Goal: Task Accomplishment & Management: Manage account settings

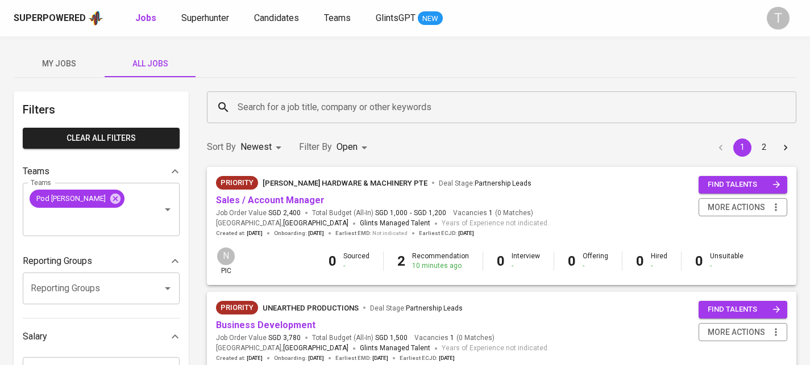
scroll to position [205, 0]
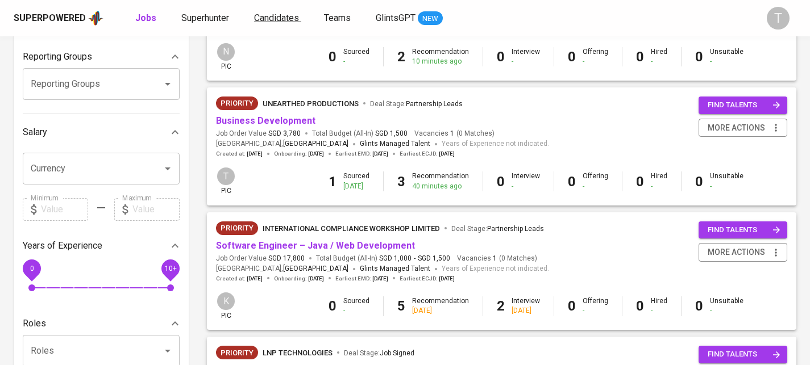
click at [293, 19] on span "Candidates" at bounding box center [276, 18] width 45 height 11
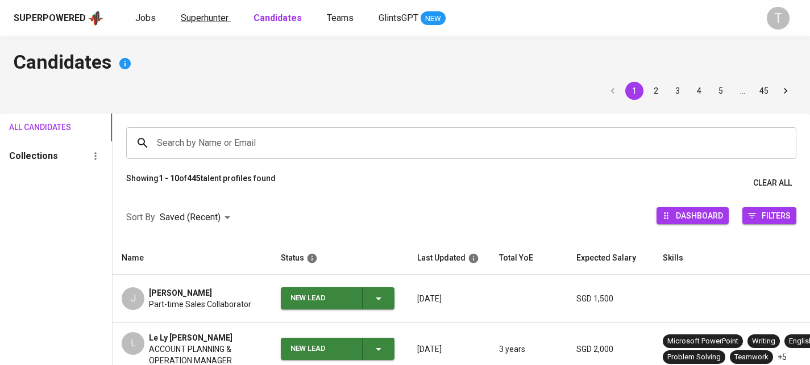
click at [213, 21] on span "Superhunter" at bounding box center [205, 18] width 48 height 11
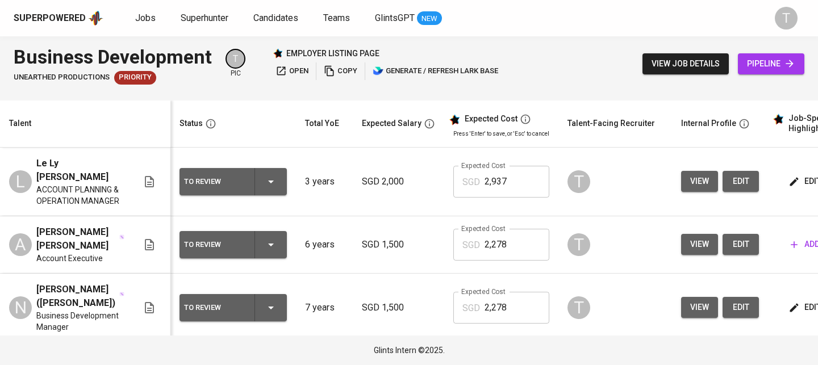
click at [268, 176] on icon "button" at bounding box center [271, 182] width 14 height 14
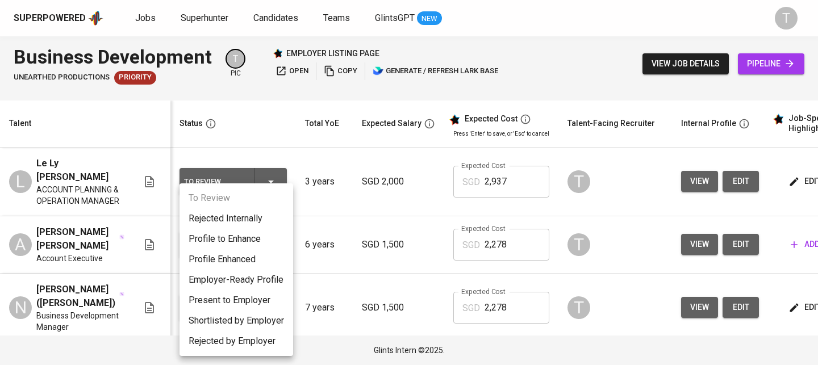
click at [249, 299] on li "Present to Employer" at bounding box center [237, 300] width 114 height 20
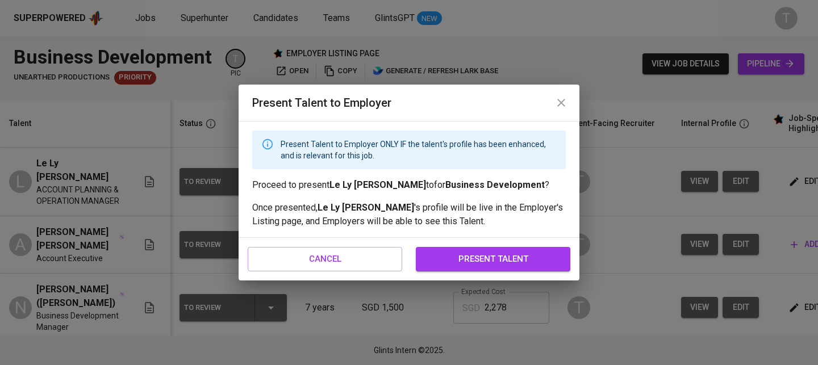
click at [498, 256] on span "present talent" at bounding box center [494, 259] width 130 height 15
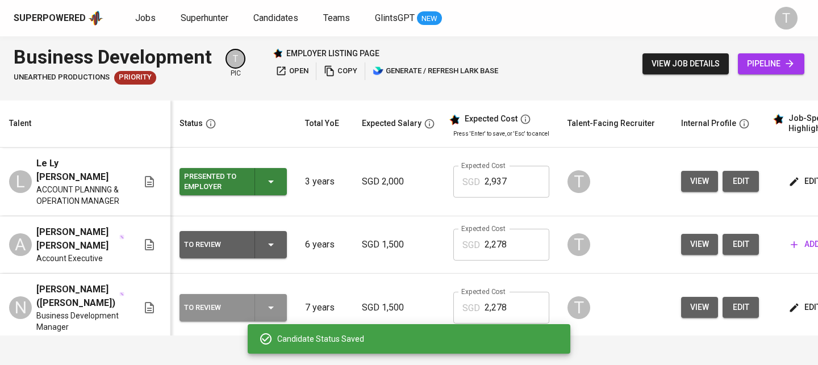
click at [277, 301] on icon "button" at bounding box center [271, 308] width 14 height 14
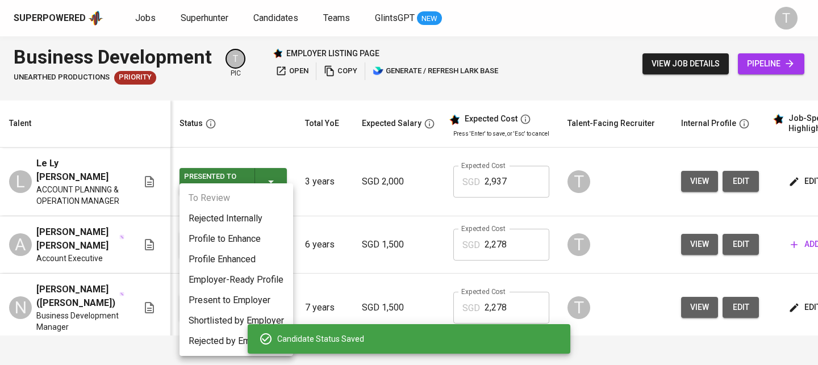
click at [232, 296] on li "Present to Employer" at bounding box center [237, 300] width 114 height 20
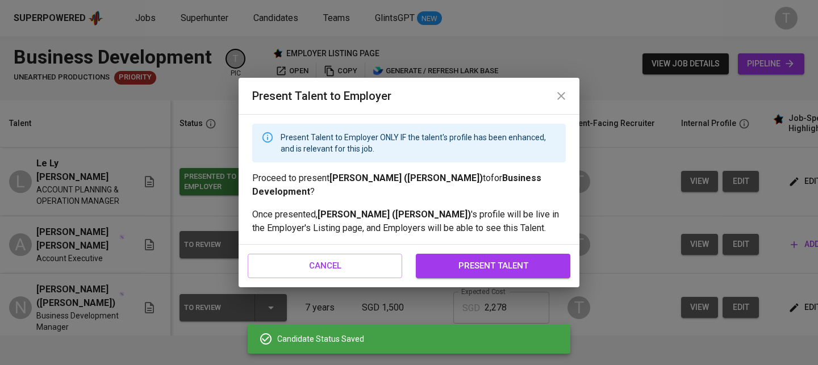
click at [460, 264] on span "present talent" at bounding box center [494, 266] width 130 height 15
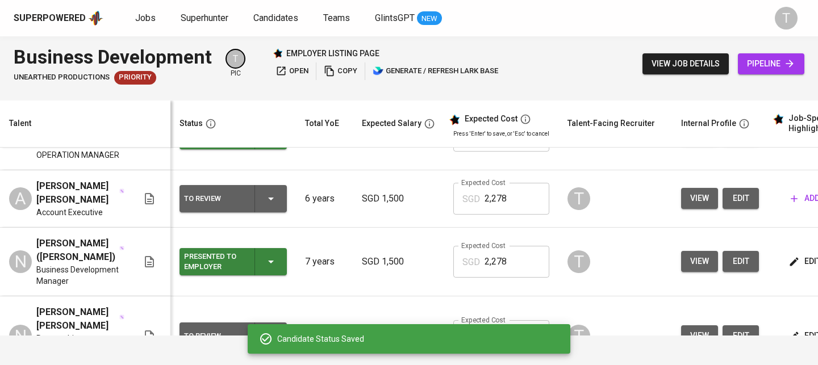
scroll to position [53, 0]
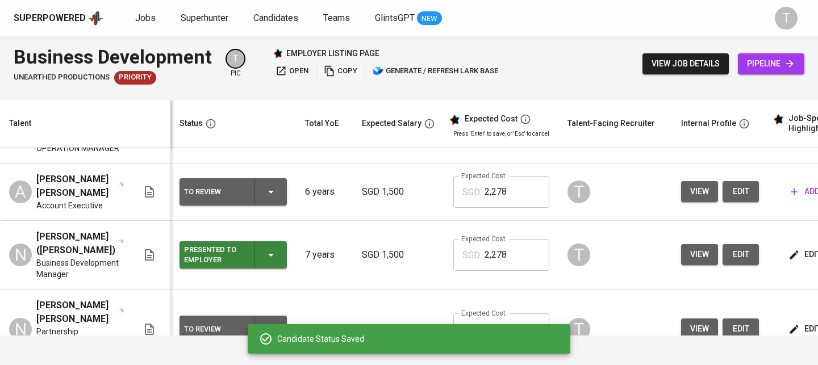
click at [276, 316] on div "To Review" at bounding box center [233, 329] width 98 height 27
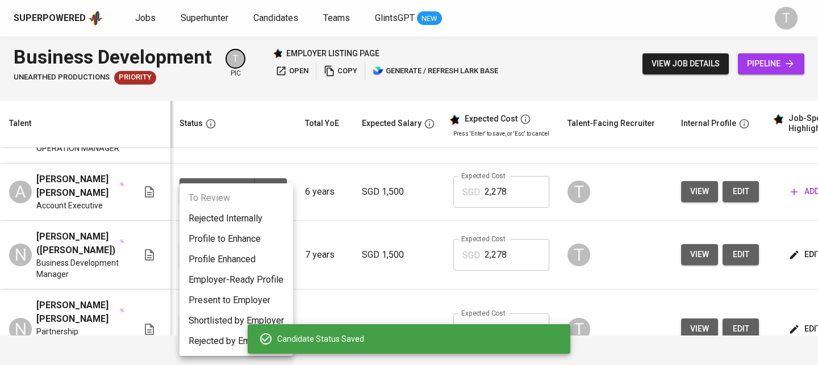
click at [277, 297] on li "Present to Employer" at bounding box center [237, 300] width 114 height 20
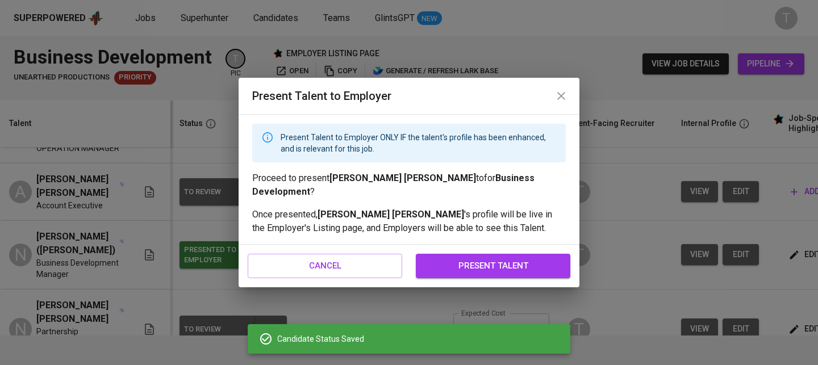
click at [522, 262] on span "present talent" at bounding box center [494, 266] width 130 height 15
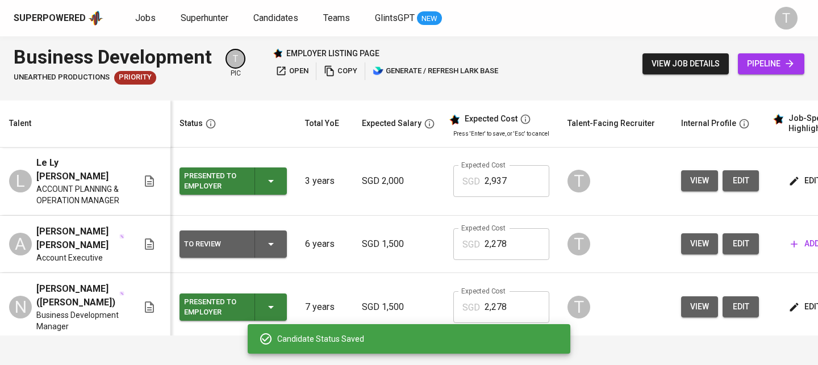
scroll to position [0, 0]
click at [314, 68] on div "open copy generate / refresh lark base" at bounding box center [387, 72] width 228 height 18
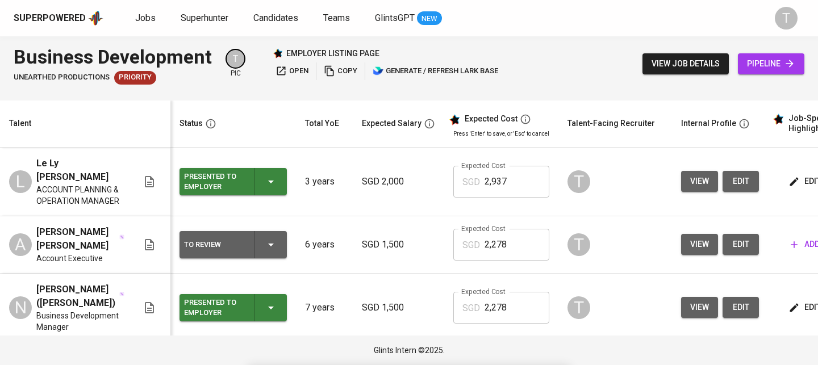
click at [296, 68] on span "open" at bounding box center [292, 71] width 33 height 13
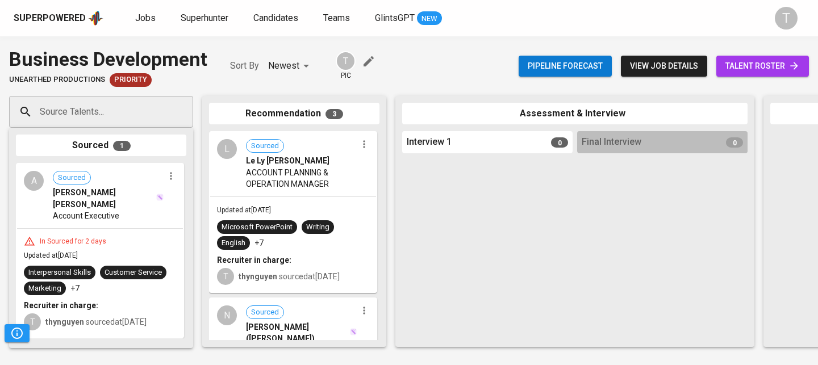
click at [769, 65] on span "talent roster" at bounding box center [763, 66] width 74 height 14
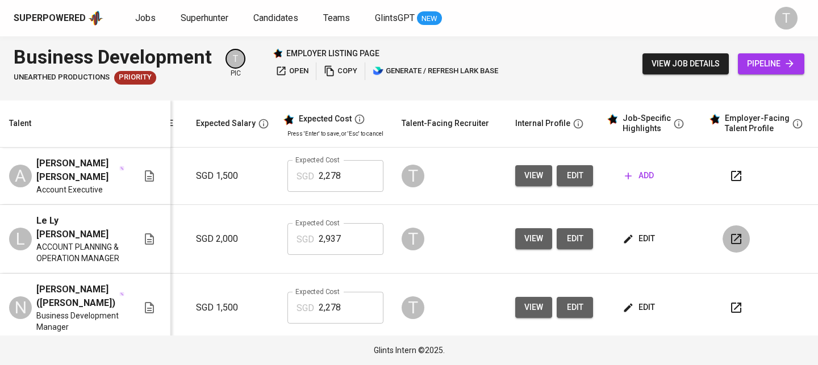
click at [730, 232] on icon "button" at bounding box center [737, 239] width 14 height 14
click at [626, 169] on span "add" at bounding box center [639, 176] width 29 height 14
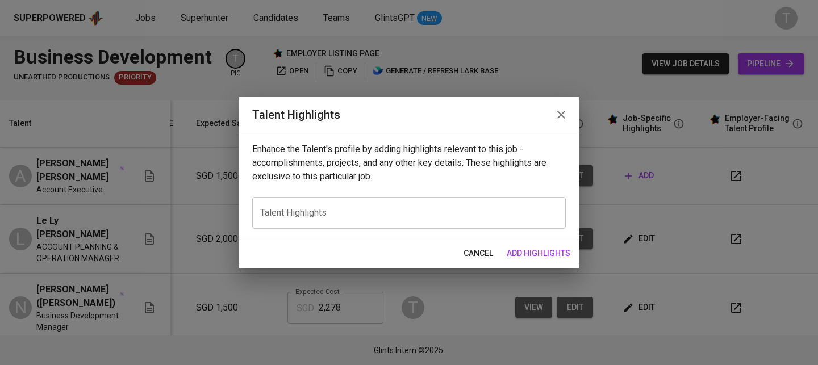
click at [319, 204] on div "x Talent Highlights" at bounding box center [409, 213] width 314 height 32
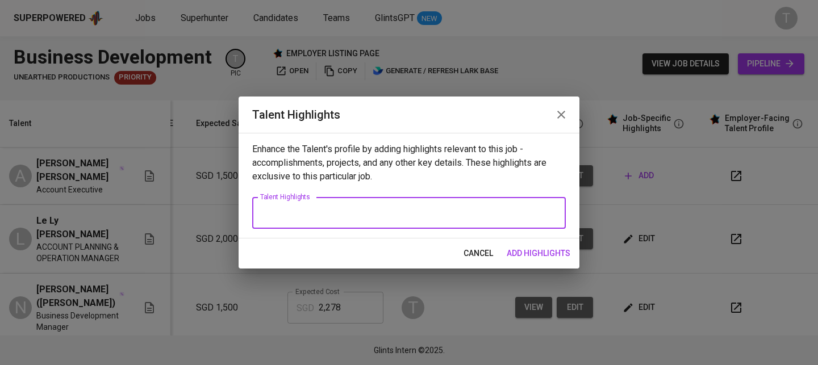
paste textarea "Summary of Experience – Trần Đình Anh Thư 6+ years of diversified experience ac…"
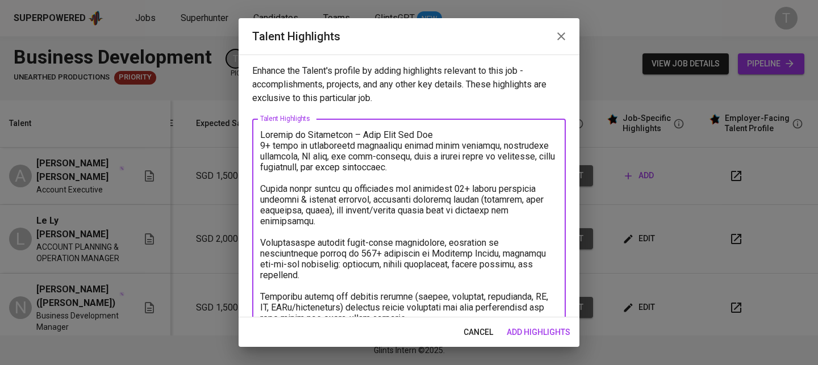
click at [261, 132] on textarea at bounding box center [409, 319] width 298 height 378
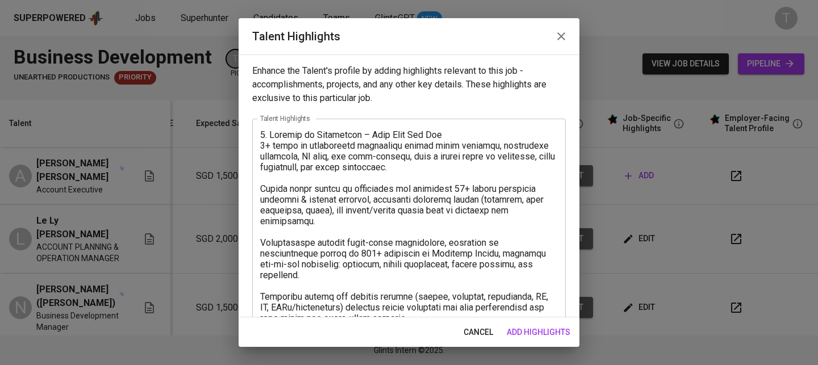
click at [260, 147] on div "x Talent Highlights" at bounding box center [409, 318] width 314 height 399
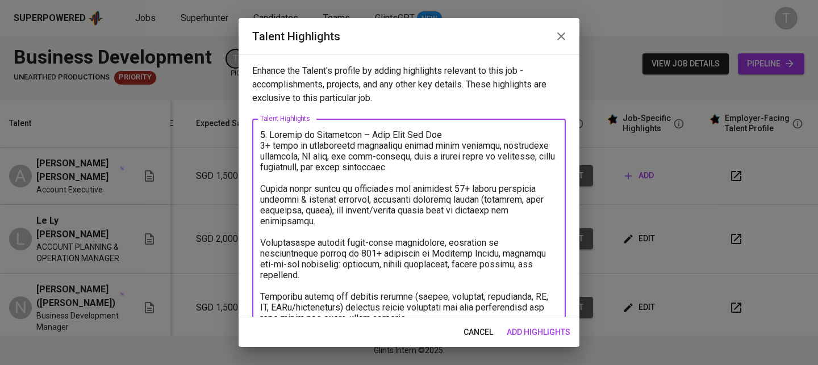
click at [264, 145] on textarea "To enrich screen reader interactions, please activate Accessibility in Grammarl…" at bounding box center [409, 319] width 298 height 378
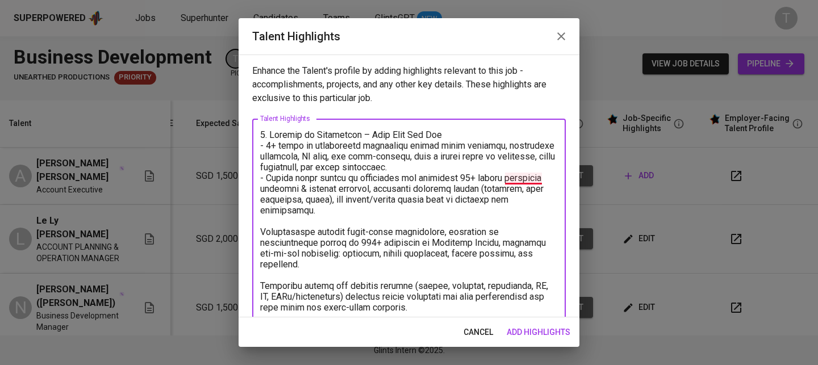
click at [535, 178] on textarea "To enrich screen reader interactions, please activate Accessibility in Grammarl…" at bounding box center [409, 313] width 298 height 367
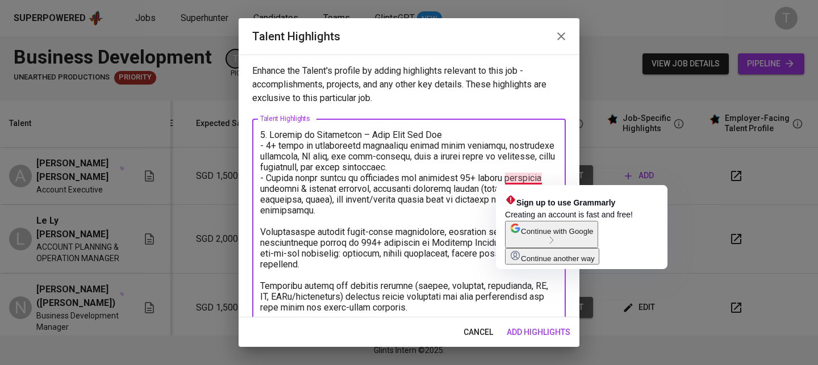
click at [476, 188] on textarea "To enrich screen reader interactions, please activate Accessibility in Grammarl…" at bounding box center [409, 313] width 298 height 367
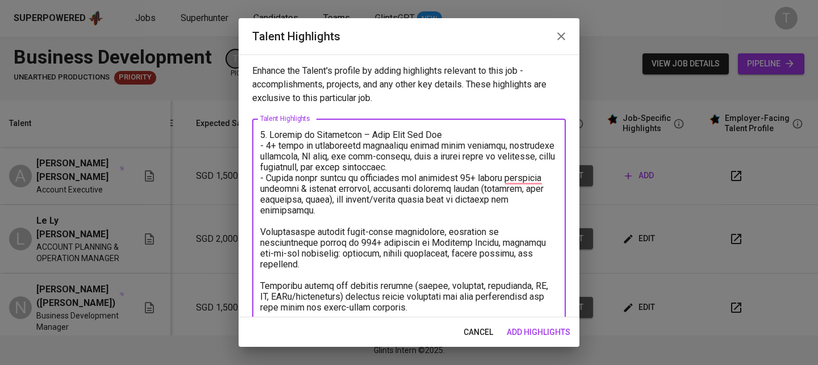
drag, startPoint x: 265, startPoint y: 176, endPoint x: 355, endPoint y: 176, distance: 89.8
click at [355, 176] on textarea "To enrich screen reader interactions, please activate Accessibility in Grammarl…" at bounding box center [409, 313] width 298 height 367
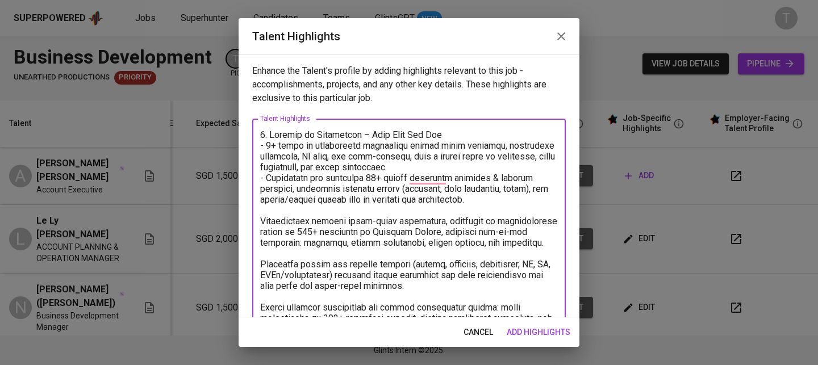
click at [446, 178] on textarea "To enrich screen reader interactions, please activate Accessibility in Grammarl…" at bounding box center [409, 308] width 298 height 356
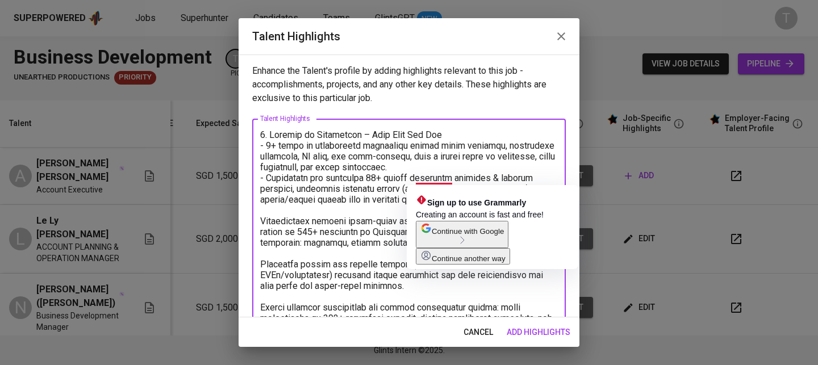
click at [365, 181] on textarea "To enrich screen reader interactions, please activate Accessibility in Grammarl…" at bounding box center [409, 308] width 298 height 356
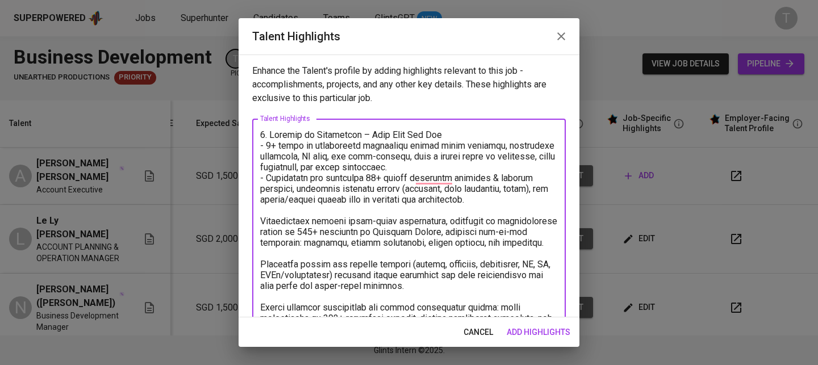
click at [378, 207] on textarea "To enrich screen reader interactions, please activate Accessibility in Grammarl…" at bounding box center [409, 308] width 298 height 356
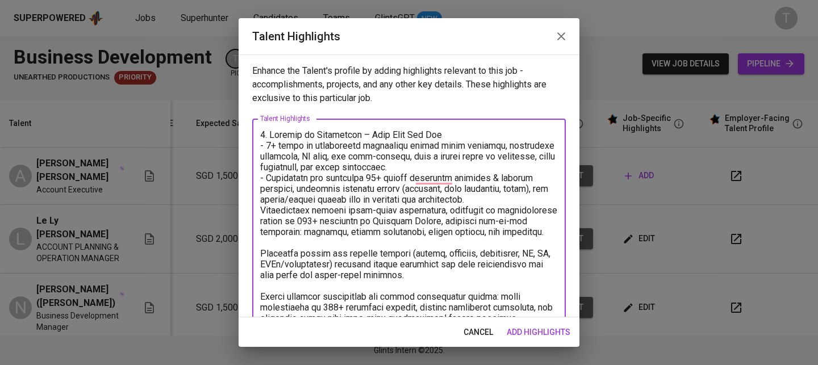
click at [261, 212] on textarea "To enrich screen reader interactions, please activate Accessibility in Grammarl…" at bounding box center [409, 303] width 298 height 346
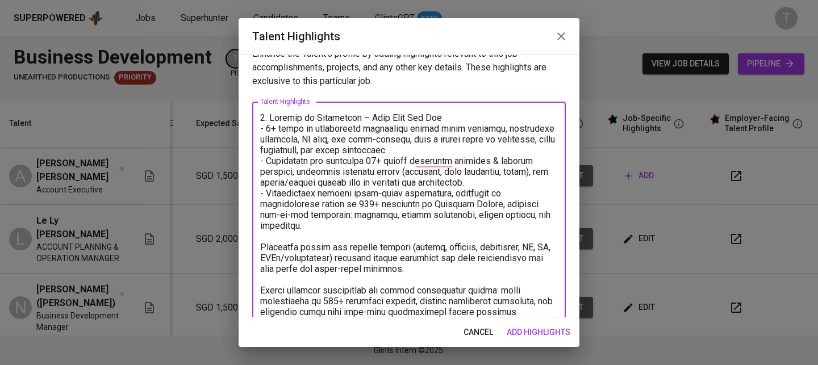
scroll to position [18, 0]
click at [263, 248] on textarea "To enrich screen reader interactions, please activate Accessibility in Grammarl…" at bounding box center [409, 284] width 298 height 346
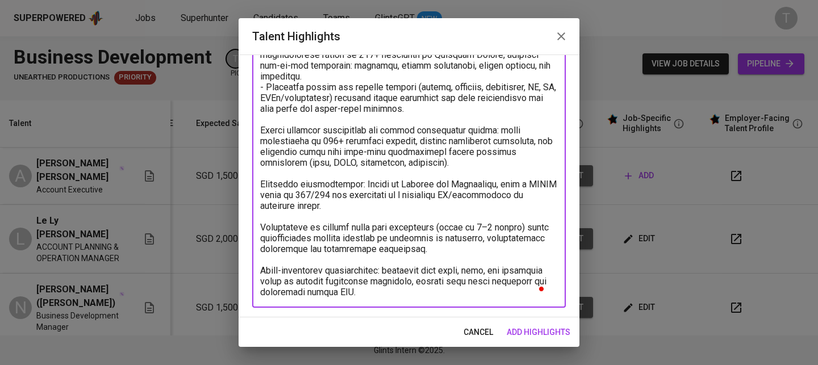
scroll to position [162, 0]
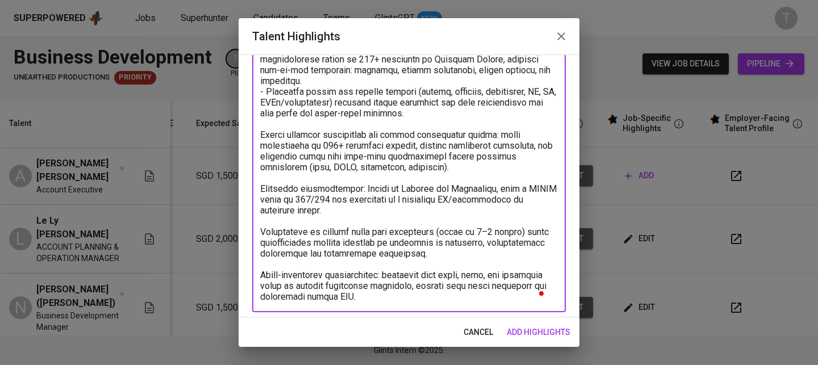
click at [268, 135] on textarea "To enrich screen reader interactions, please activate Accessibility in Grammarl…" at bounding box center [409, 135] width 298 height 335
click at [261, 135] on textarea "To enrich screen reader interactions, please activate Accessibility in Grammarl…" at bounding box center [409, 135] width 298 height 335
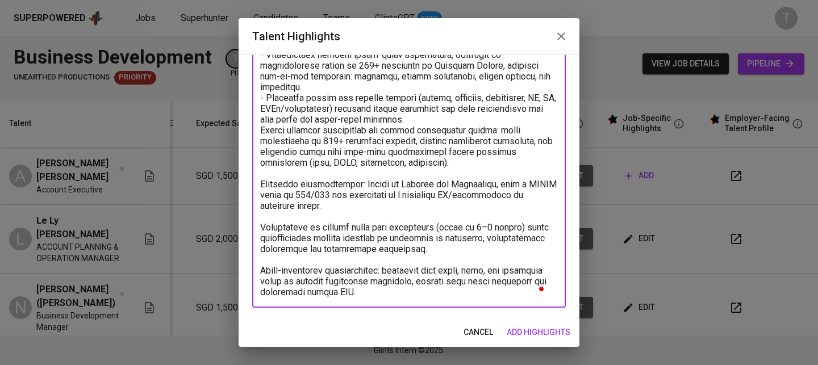
scroll to position [156, 0]
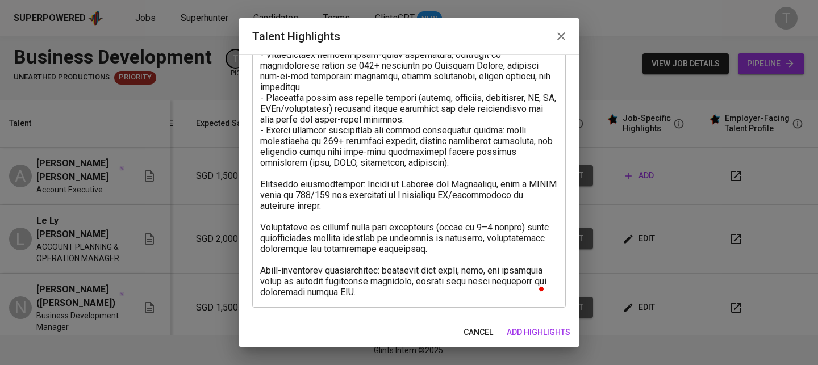
drag, startPoint x: 259, startPoint y: 185, endPoint x: 398, endPoint y: 217, distance: 142.4
click at [398, 217] on div "x Talent Highlights" at bounding box center [409, 135] width 314 height 345
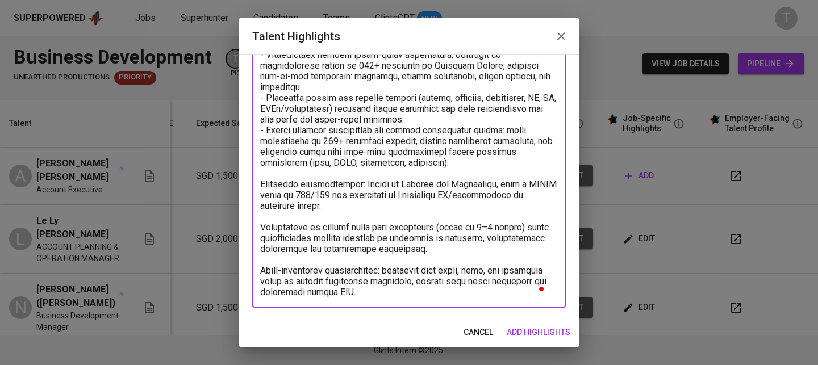
click at [348, 201] on textarea "To enrich screen reader interactions, please activate Accessibility in Grammarl…" at bounding box center [409, 136] width 298 height 324
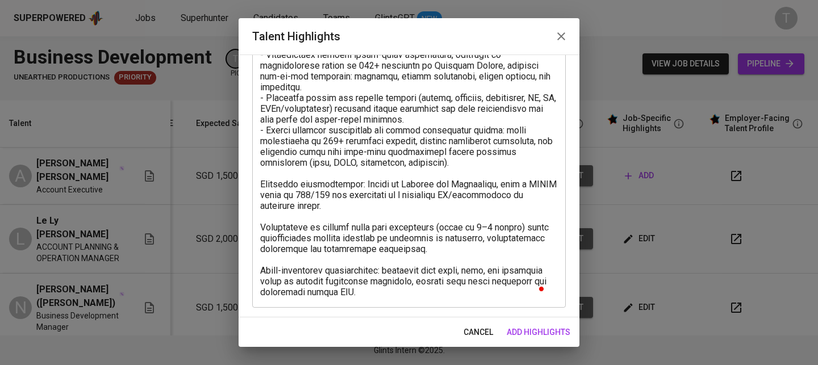
drag, startPoint x: 259, startPoint y: 184, endPoint x: 340, endPoint y: 194, distance: 82.0
click at [341, 194] on div "x Talent Highlights" at bounding box center [409, 135] width 314 height 345
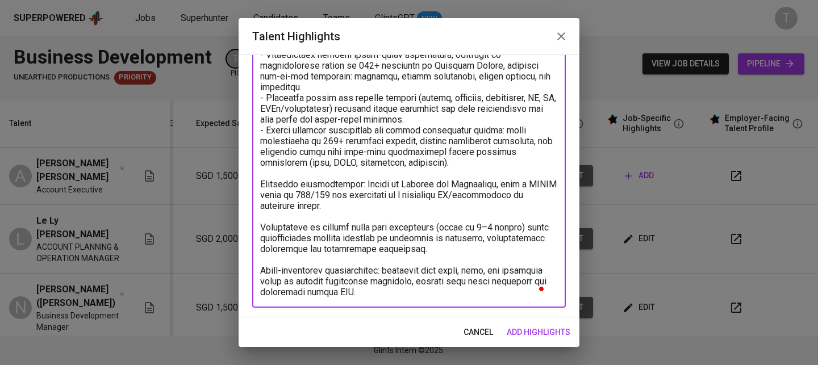
click at [278, 184] on textarea "To enrich screen reader interactions, please activate Accessibility in Grammarl…" at bounding box center [409, 136] width 298 height 324
drag, startPoint x: 264, startPoint y: 183, endPoint x: 500, endPoint y: 292, distance: 260.4
click at [498, 293] on textarea "To enrich screen reader interactions, please activate Accessibility in Grammarl…" at bounding box center [409, 136] width 298 height 324
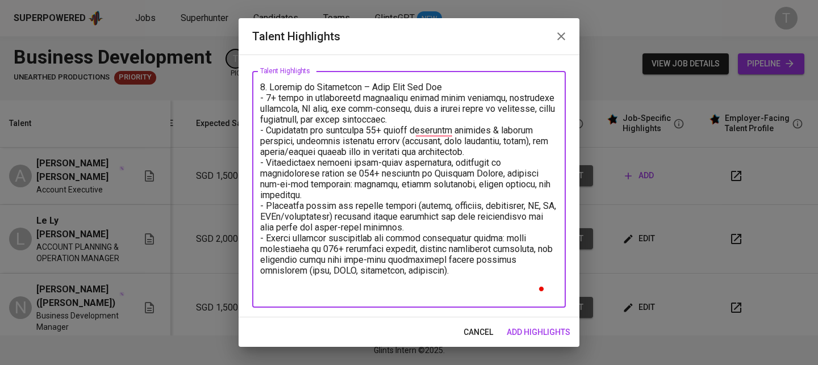
scroll to position [37, 0]
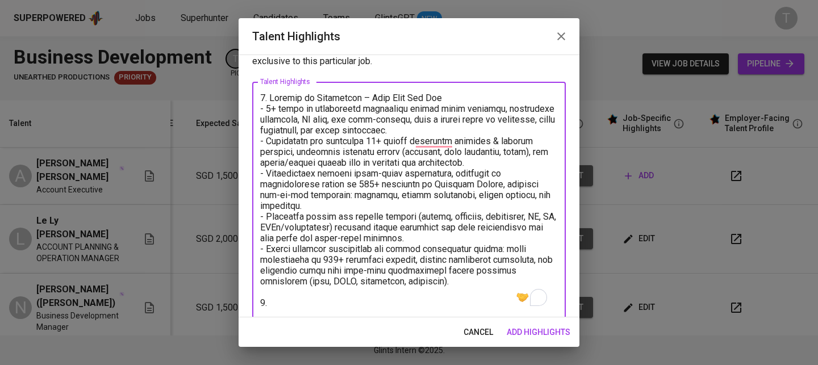
paste textarea "Languages: Excellent communication & presentation skills in English"
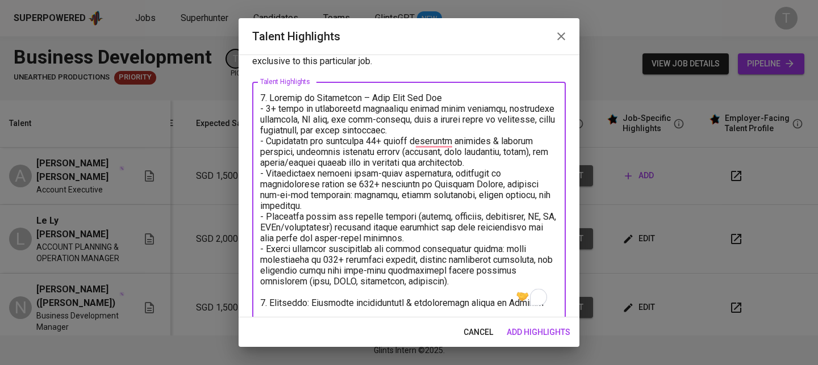
drag, startPoint x: 314, startPoint y: 305, endPoint x: 322, endPoint y: 298, distance: 10.1
click at [314, 305] on textarea "To enrich screen reader interactions, please activate Accessibility in Grammarl…" at bounding box center [409, 201] width 298 height 216
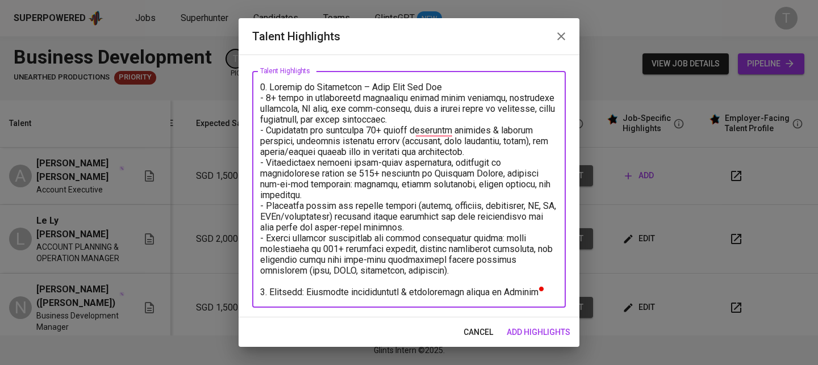
click at [527, 297] on textarea "To enrich screen reader interactions, please activate Accessibility in Grammarl…" at bounding box center [409, 190] width 298 height 216
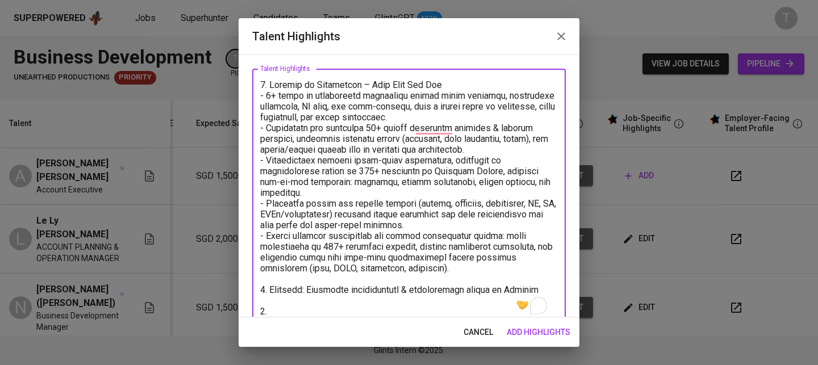
paste textarea "Portfolio"
paste textarea "https://docs.google.com/document/d/15WdOyZGKLYGz_Q3wt5AN4LnFRyJJIJ9OrfOCIIoMUOk…"
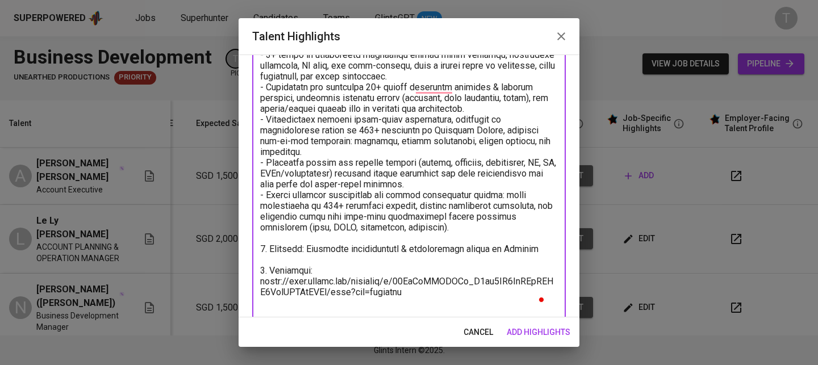
scroll to position [93, 0]
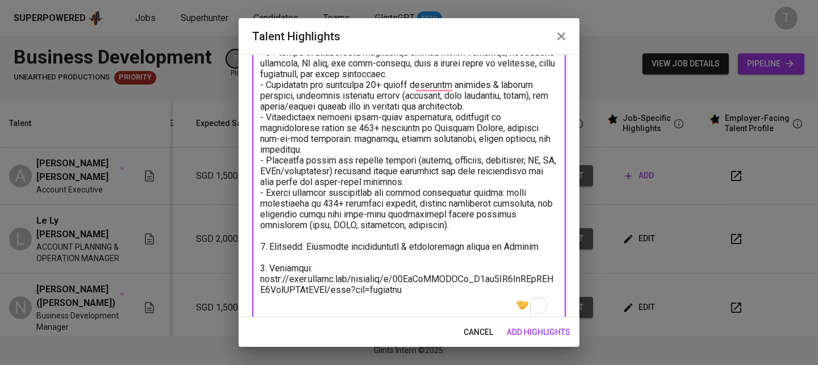
paste textarea "Education:"
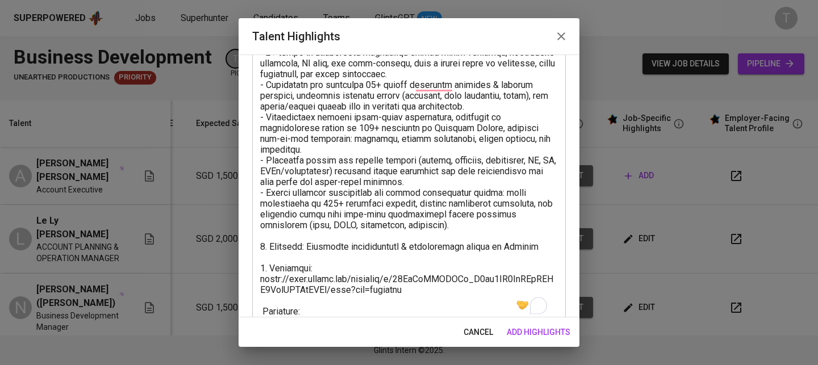
click at [261, 316] on div "Talent Highlights Enhance the Talent's profile by adding highlights relevant to…" at bounding box center [409, 182] width 341 height 329
click at [263, 313] on textarea "To enrich screen reader interactions, please activate Accessibility in Grammarl…" at bounding box center [409, 176] width 298 height 281
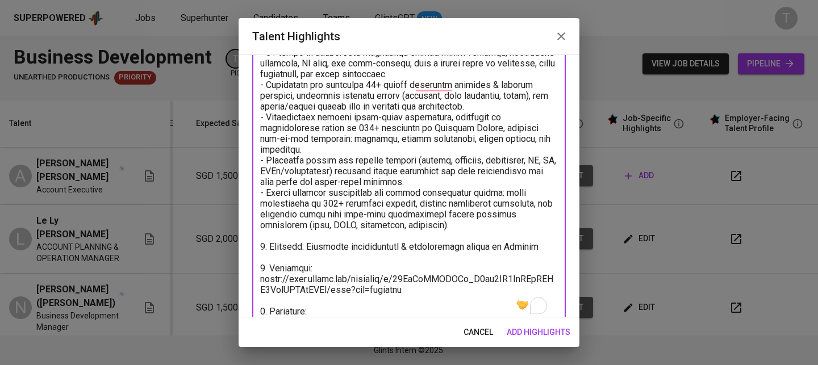
click at [352, 306] on textarea "To enrich screen reader interactions, please activate Accessibility in Grammarl…" at bounding box center [409, 176] width 298 height 281
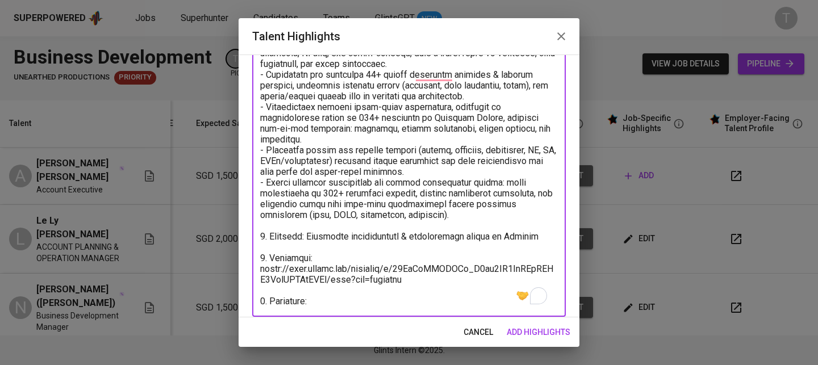
scroll to position [113, 0]
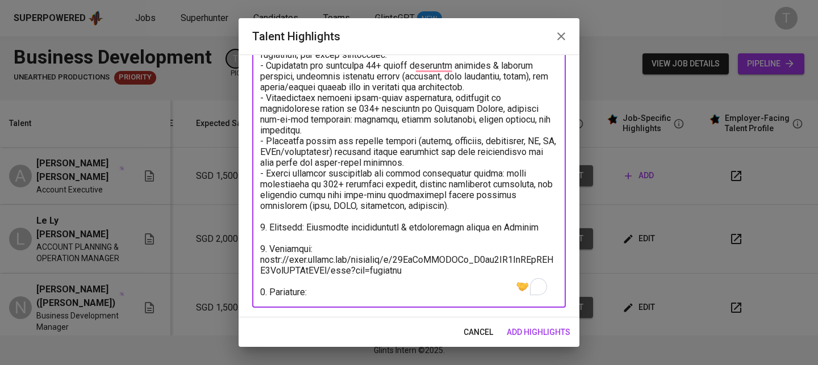
paste textarea "UNIVERSITY OF ECONOMICS OF HO CHI MINH CITY Major: International Business - Mar…"
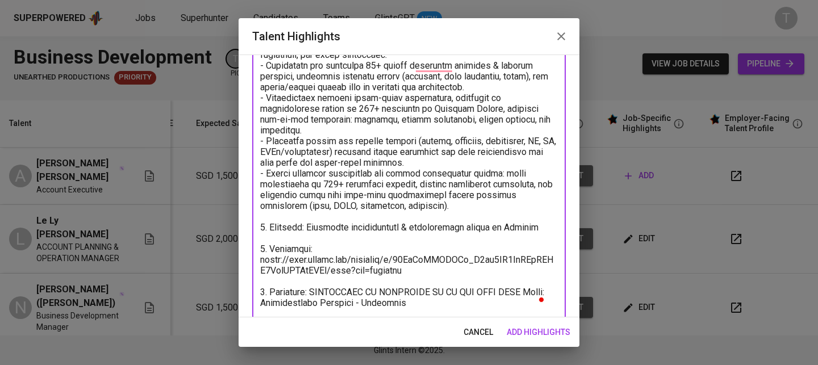
scroll to position [123, 0]
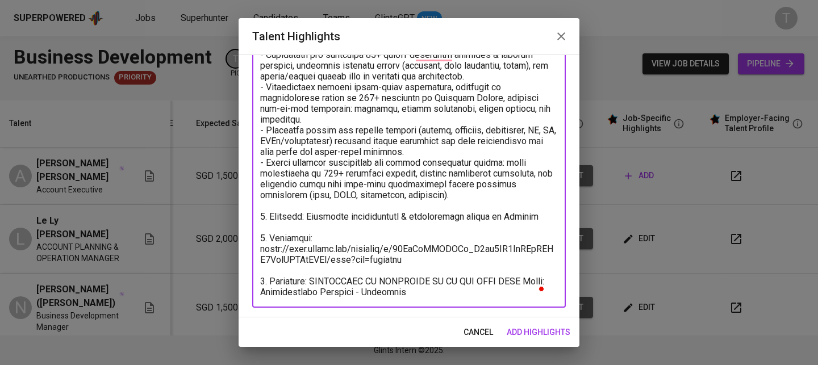
click at [263, 292] on textarea "To enrich screen reader interactions, please activate Accessibility in Grammarl…" at bounding box center [409, 152] width 298 height 292
click at [461, 282] on textarea "To enrich screen reader interactions, please activate Accessibility in Grammarl…" at bounding box center [409, 152] width 298 height 292
click at [458, 292] on textarea "To enrich screen reader interactions, please activate Accessibility in Grammarl…" at bounding box center [409, 152] width 298 height 292
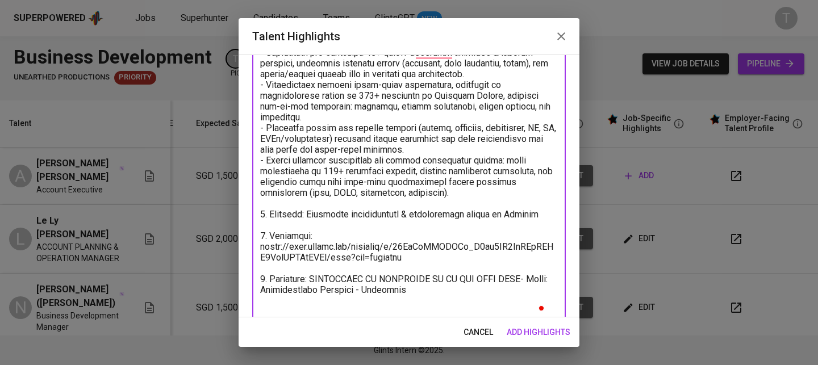
type textarea "1. Summary of Experience – Trần Đình Anh Thư - 6+ years of diversified experien…"
click at [522, 330] on span "add highlights" at bounding box center [539, 333] width 64 height 14
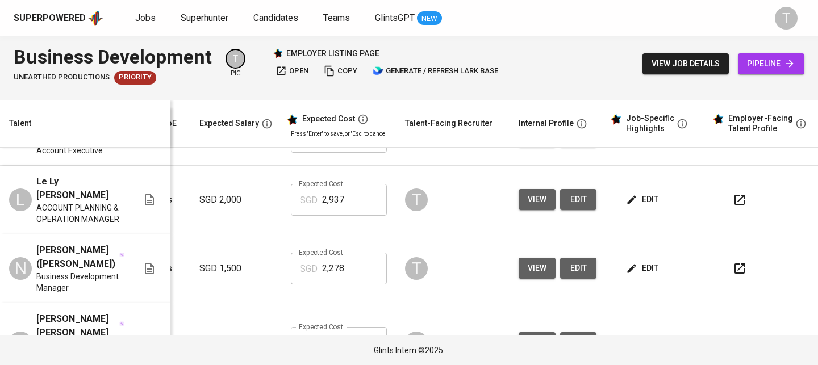
scroll to position [41, 163]
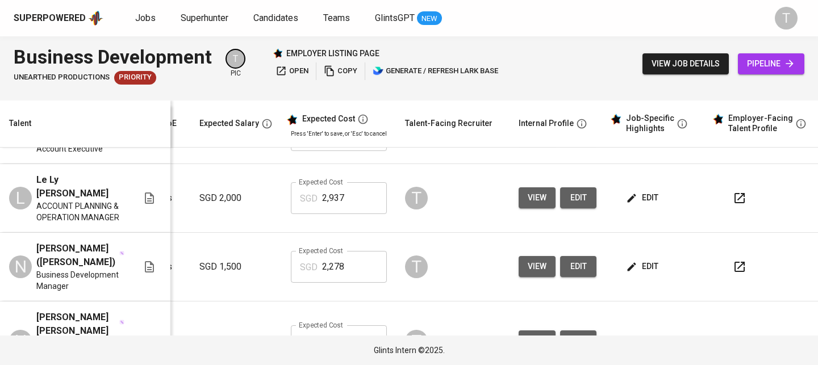
click at [739, 260] on icon "button" at bounding box center [740, 267] width 14 height 14
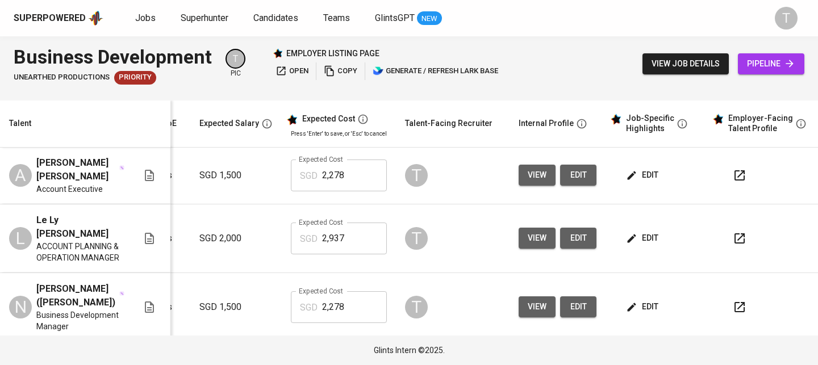
scroll to position [0, 163]
click at [644, 158] on td "edit" at bounding box center [657, 176] width 102 height 57
click at [646, 169] on span "edit" at bounding box center [644, 176] width 30 height 14
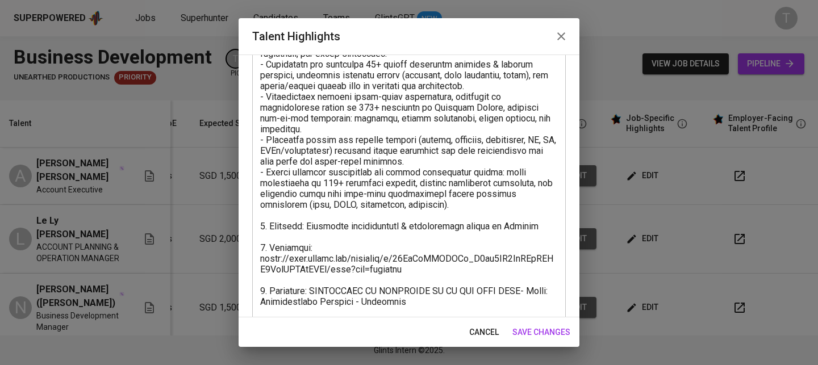
scroll to position [145, 0]
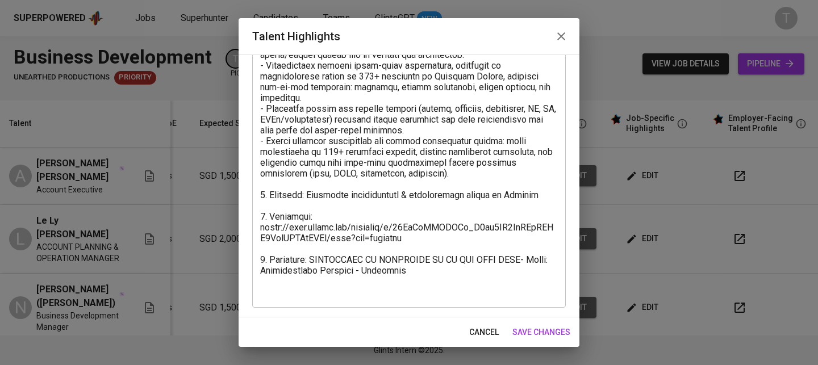
click at [421, 303] on div "x Talent Highlights" at bounding box center [409, 141] width 314 height 334
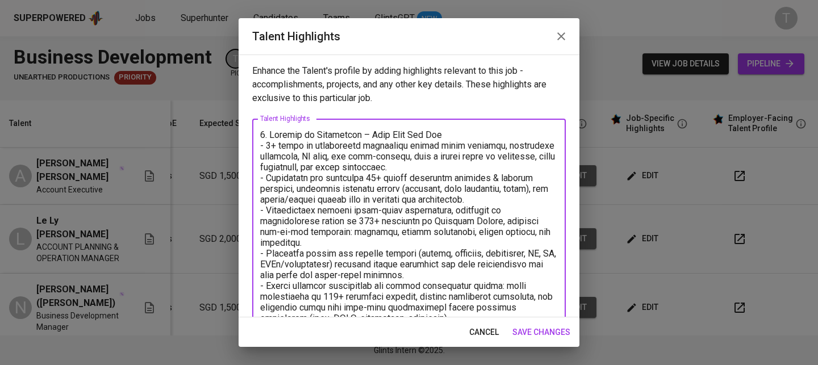
click at [422, 294] on textarea "To enrich screen reader interactions, please activate Accessibility in Grammarl…" at bounding box center [409, 286] width 298 height 313
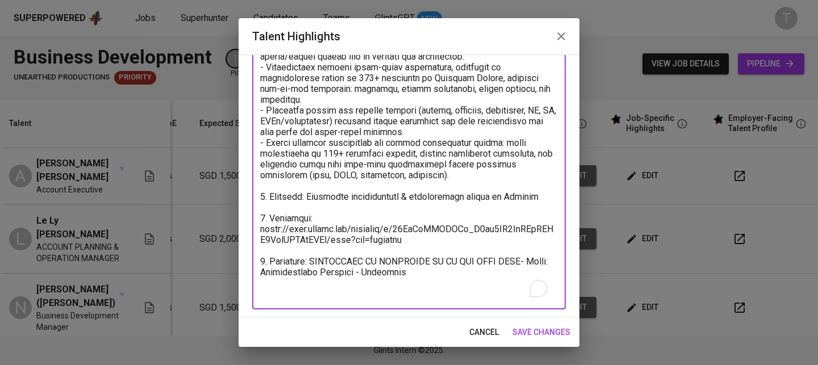
scroll to position [145, 0]
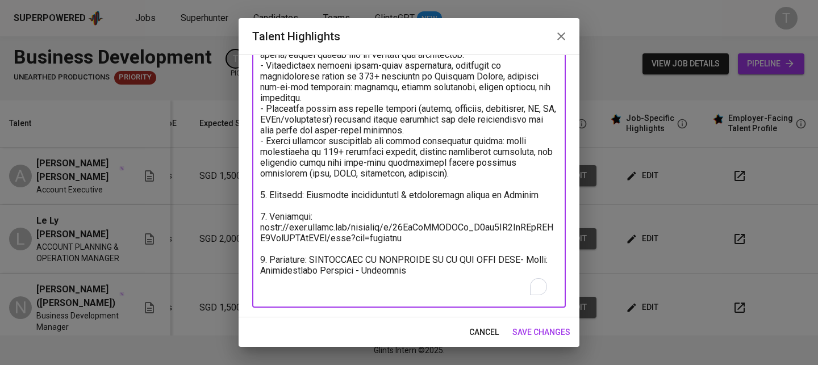
click at [443, 285] on textarea "To enrich screen reader interactions, please activate Accessibility in Grammarl…" at bounding box center [409, 141] width 298 height 313
paste textarea "Expected salary: Total Monthly Fee: 2278 SGD - Basic Salary: 1500 SGD - Social …"
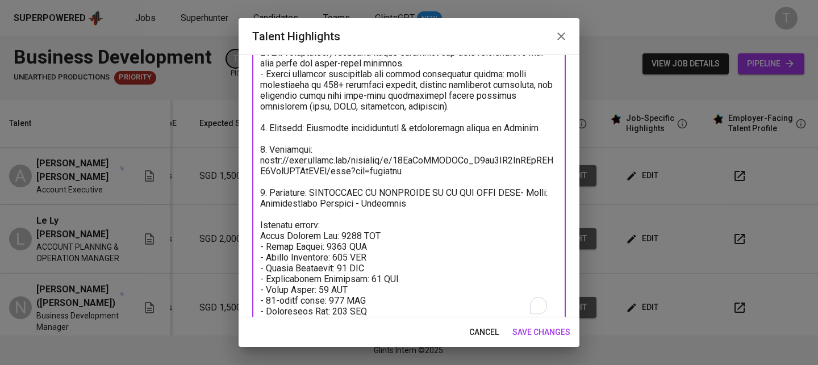
click at [261, 226] on textarea "To enrich screen reader interactions, please activate Accessibility in Grammarl…" at bounding box center [409, 118] width 298 height 400
click at [307, 211] on textarea "To enrich screen reader interactions, please activate Accessibility in Grammarl…" at bounding box center [409, 118] width 298 height 400
click at [262, 217] on textarea "To enrich screen reader interactions, please activate Accessibility in Grammarl…" at bounding box center [409, 118] width 298 height 400
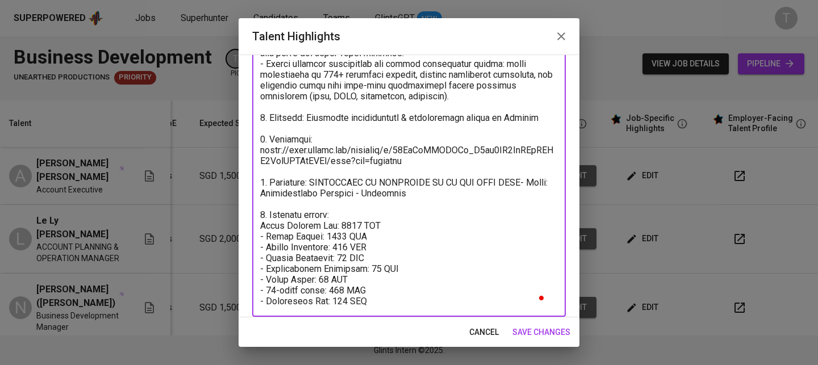
scroll to position [231, 0]
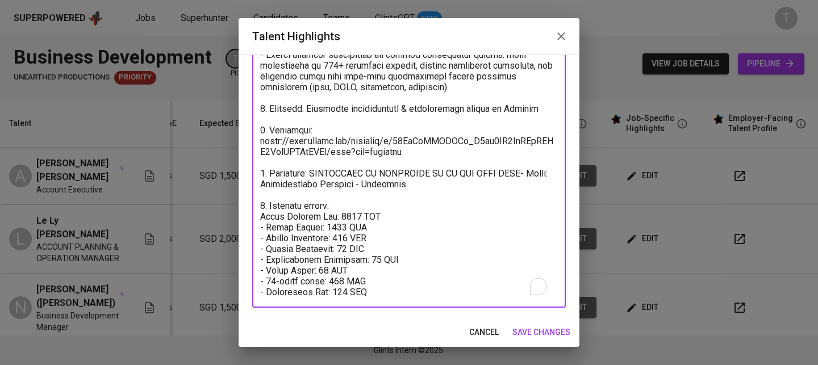
type textarea "1. Summary of Experience – Trần Đình Anh Thư - 6+ years of diversified experien…"
click at [538, 332] on span "save changes" at bounding box center [542, 333] width 58 height 14
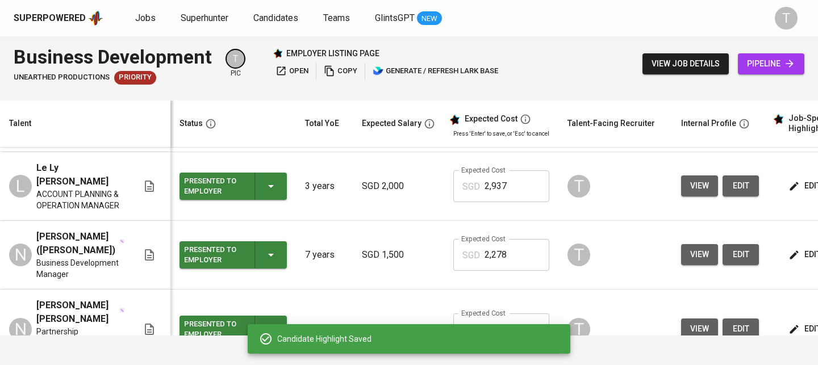
scroll to position [0, 0]
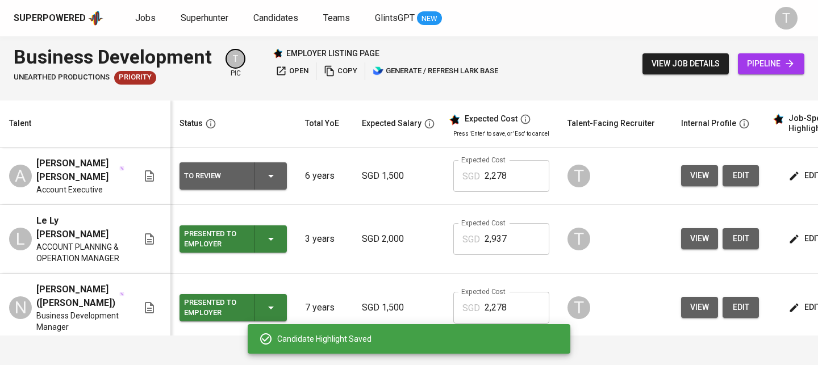
click at [279, 167] on div "To Review" at bounding box center [233, 176] width 98 height 27
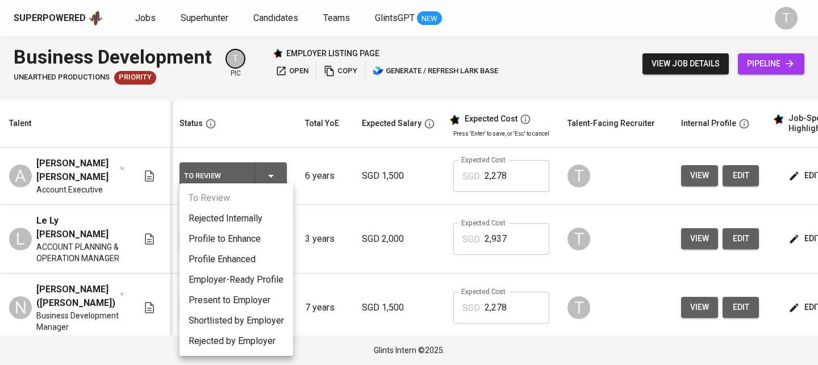
click at [268, 301] on li "Present to Employer" at bounding box center [237, 300] width 114 height 20
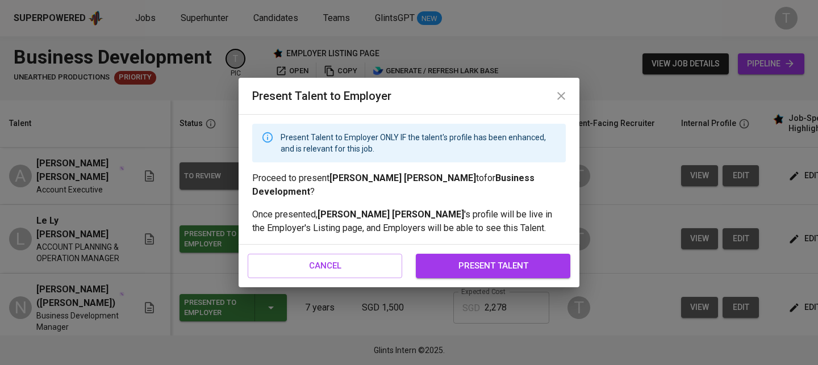
click at [496, 267] on span "present talent" at bounding box center [494, 266] width 130 height 15
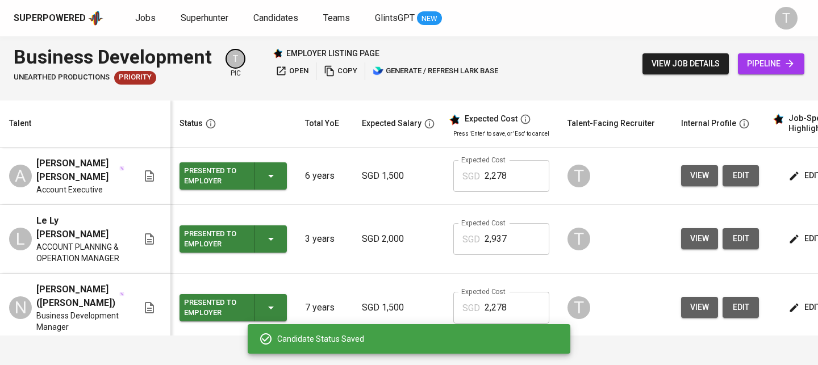
click at [300, 64] on button "open" at bounding box center [292, 72] width 39 height 18
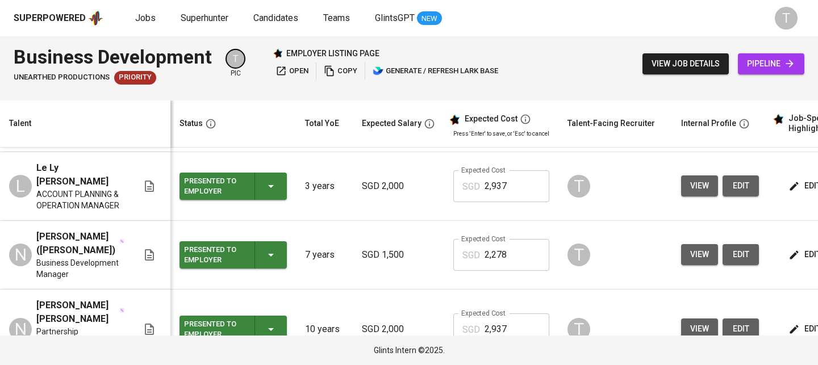
click at [349, 76] on span "copy" at bounding box center [341, 71] width 34 height 13
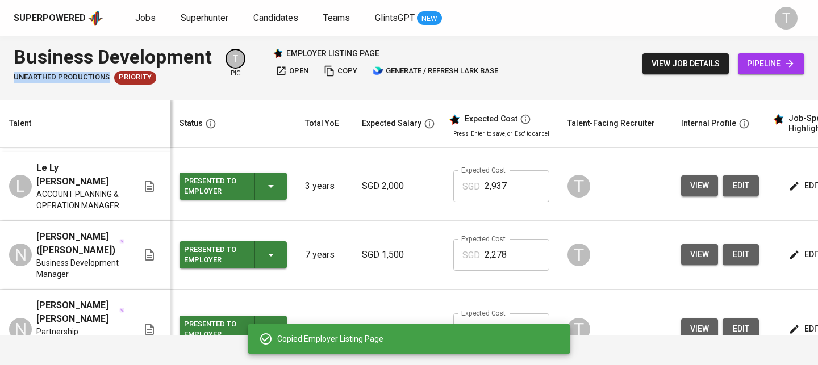
drag, startPoint x: 13, startPoint y: 75, endPoint x: 106, endPoint y: 78, distance: 93.8
click at [106, 78] on div "Business Development Unearthed Productions Priority T pic employer listing page…" at bounding box center [409, 63] width 818 height 55
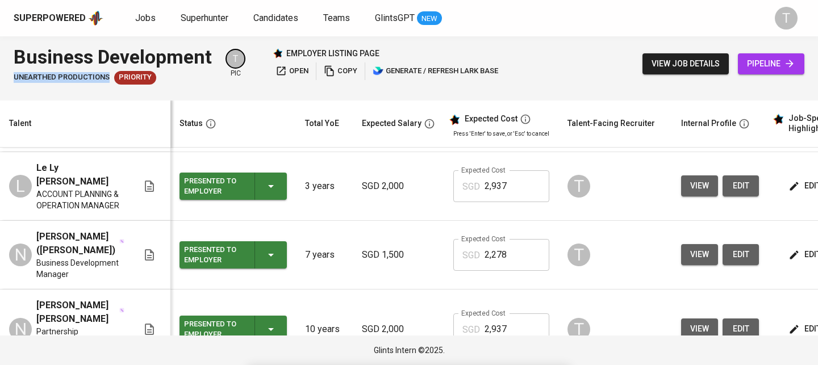
copy span "Unearthed Productions"
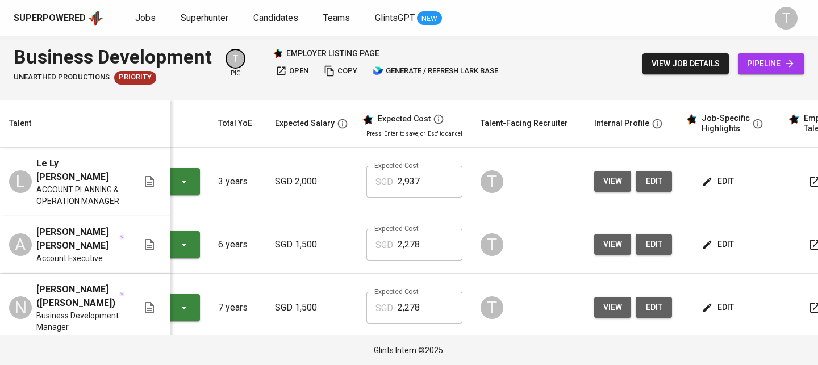
scroll to position [0, 155]
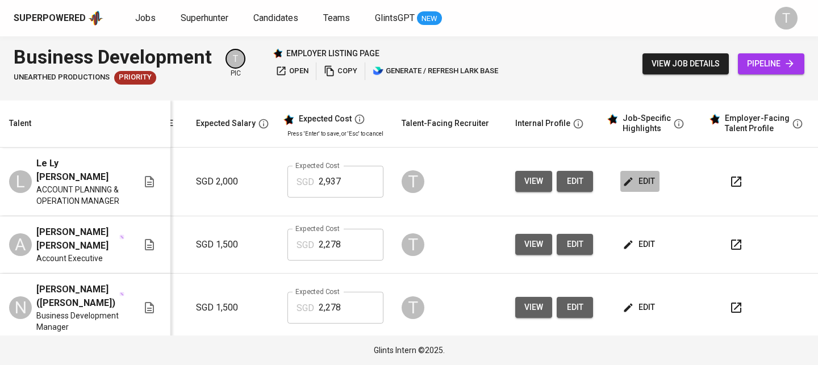
click at [631, 179] on span "edit" at bounding box center [640, 181] width 30 height 14
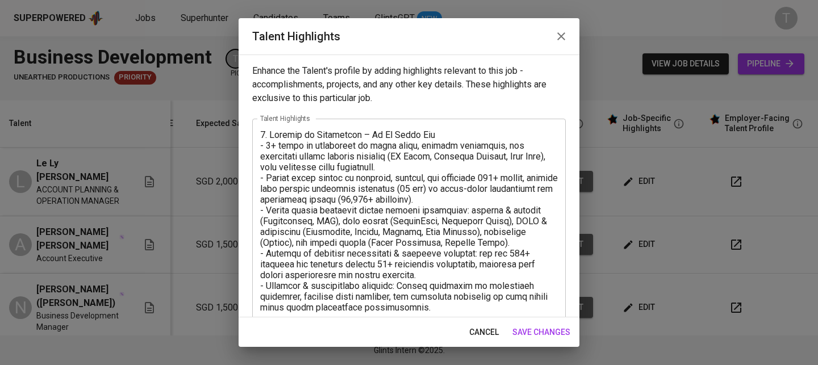
click at [562, 35] on icon "button" at bounding box center [562, 36] width 8 height 8
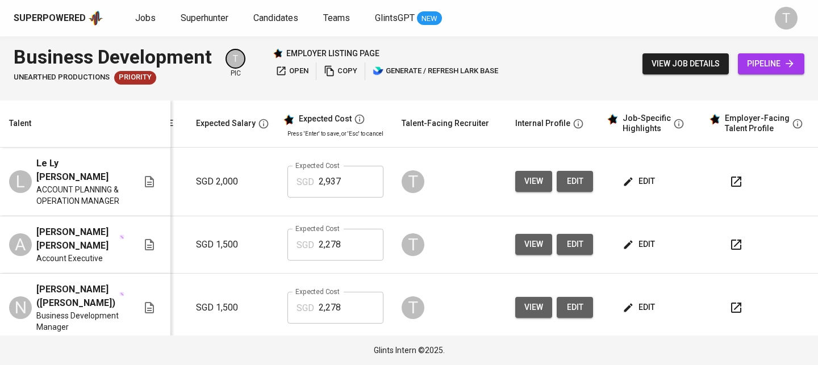
click at [565, 171] on button "edit" at bounding box center [575, 181] width 36 height 21
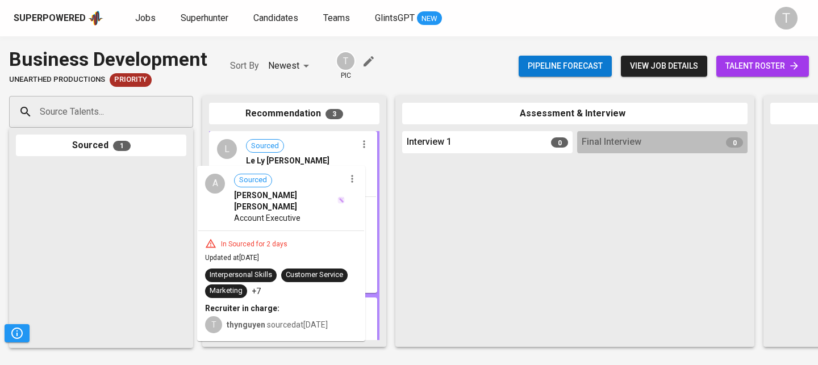
drag, startPoint x: 134, startPoint y: 205, endPoint x: 319, endPoint y: 207, distance: 185.8
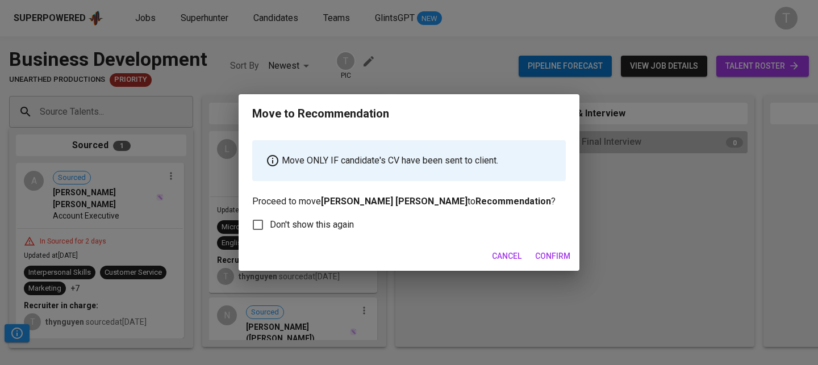
drag, startPoint x: 554, startPoint y: 260, endPoint x: 450, endPoint y: 249, distance: 104.6
click at [554, 261] on span "Confirm" at bounding box center [552, 256] width 35 height 14
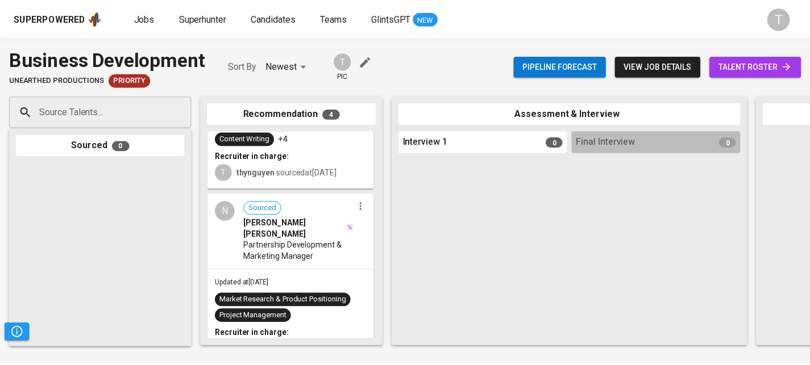
scroll to position [450, 0]
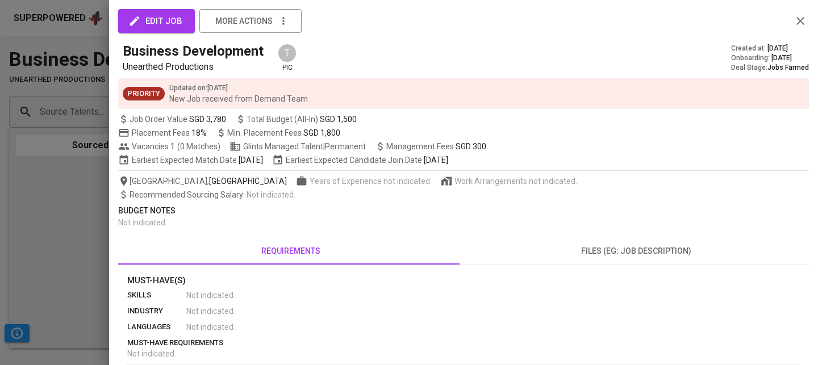
click at [31, 157] on div at bounding box center [409, 182] width 818 height 365
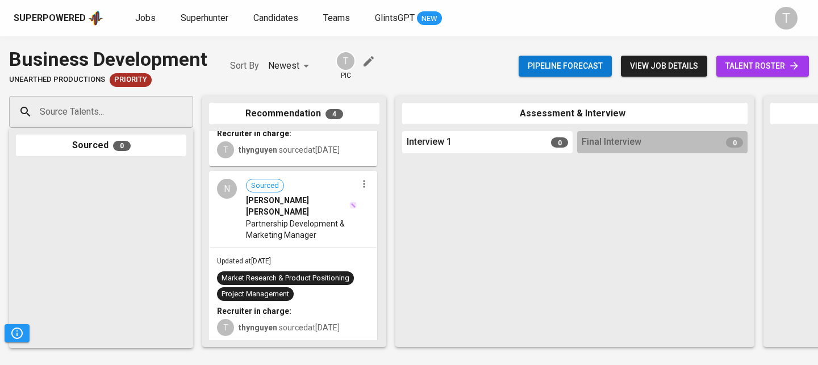
click at [76, 15] on div "Superpowered" at bounding box center [50, 18] width 72 height 13
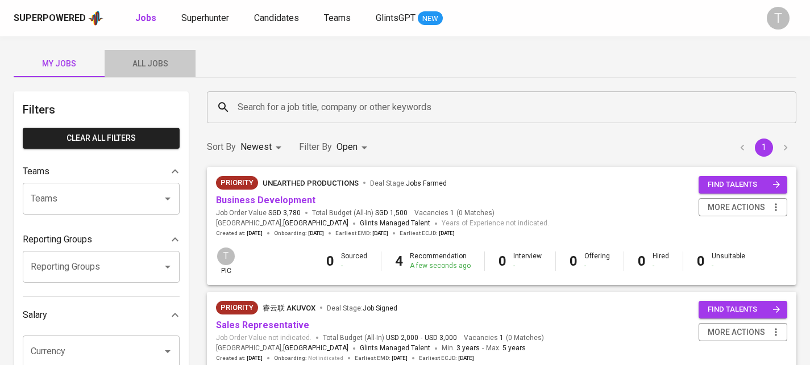
click at [181, 60] on span "All Jobs" at bounding box center [149, 64] width 77 height 14
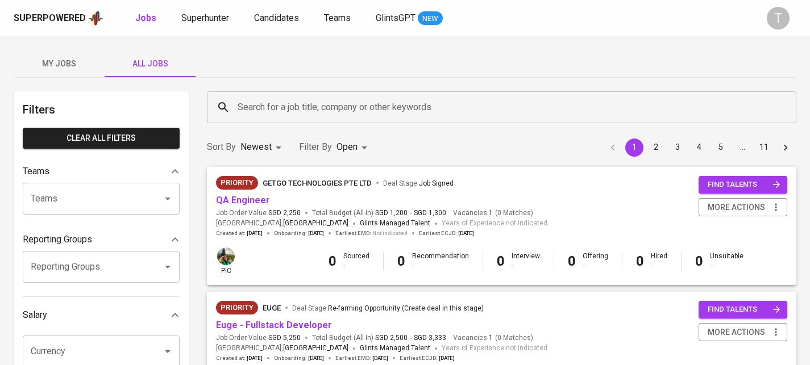
click at [72, 192] on input "Teams" at bounding box center [85, 199] width 115 height 22
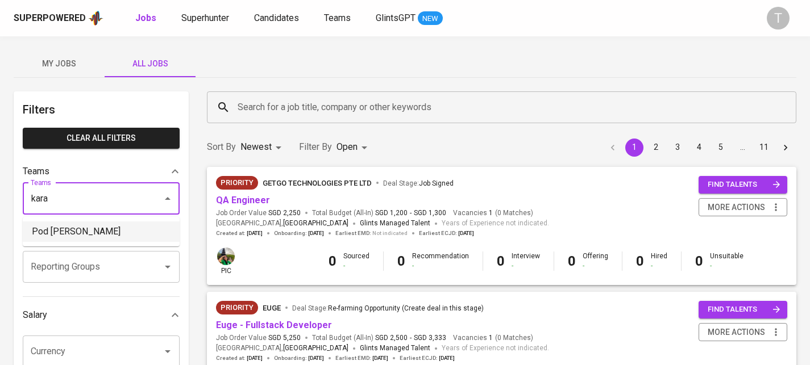
click at [72, 240] on li "Pod [PERSON_NAME]" at bounding box center [101, 232] width 157 height 20
type input "kara"
click at [99, 236] on div "Reporting Groups" at bounding box center [93, 240] width 141 height 14
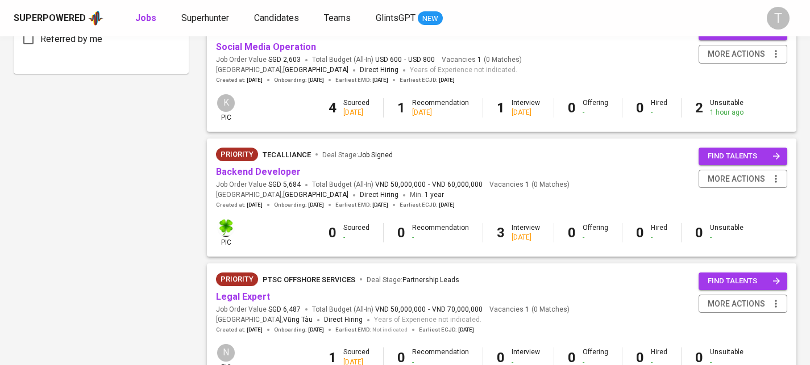
scroll to position [666, 0]
